Goal: Task Accomplishment & Management: Complete application form

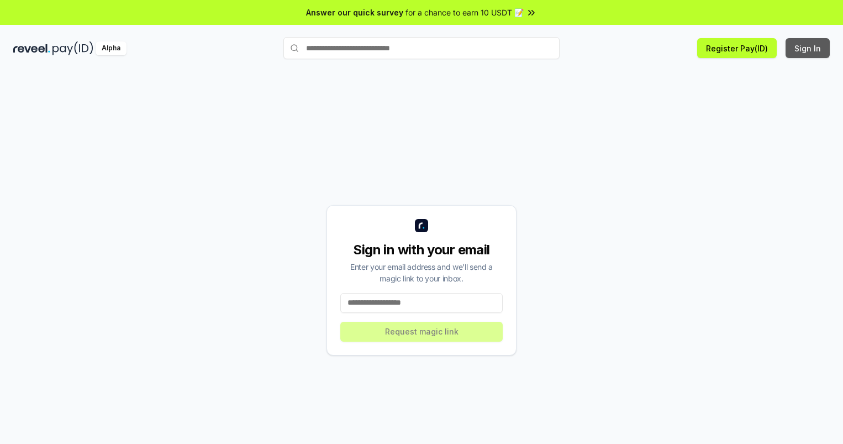
click at [808, 48] on button "Sign In" at bounding box center [808, 48] width 44 height 20
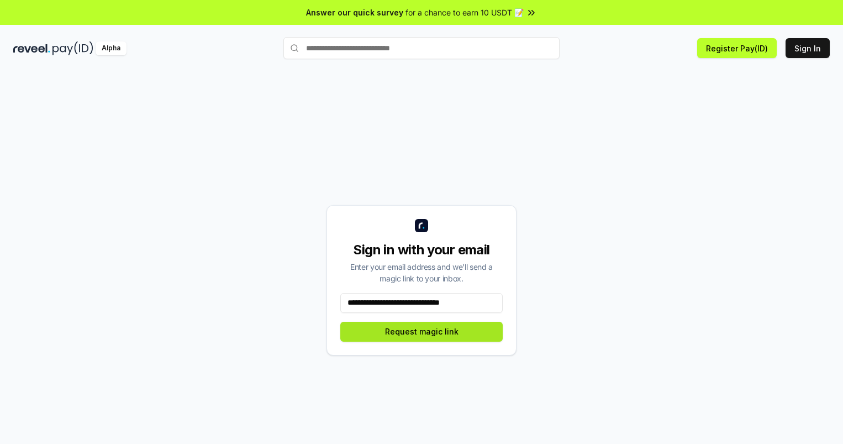
type input "**********"
click at [422, 331] on button "Request magic link" at bounding box center [421, 332] width 162 height 20
